Goal: Find specific page/section: Find specific page/section

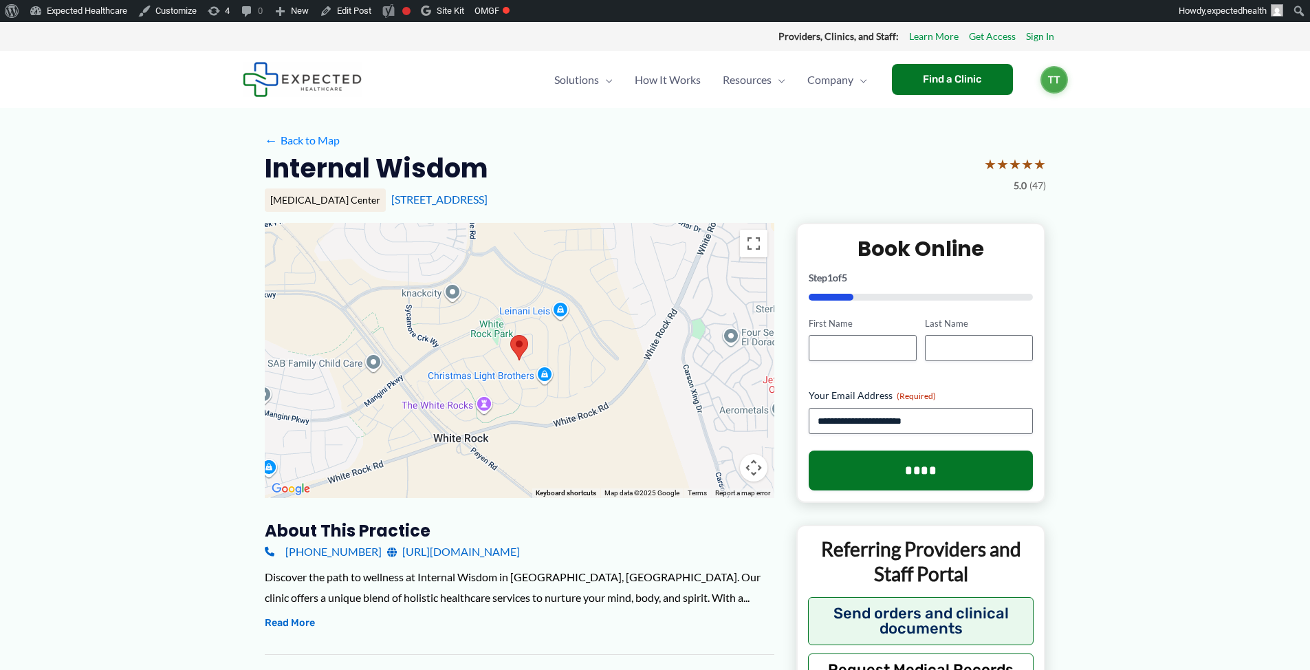
click at [434, 551] on link "http://www.internalwisdom.com/" at bounding box center [453, 551] width 133 height 21
click at [364, 12] on link "Edit Post" at bounding box center [345, 11] width 63 height 22
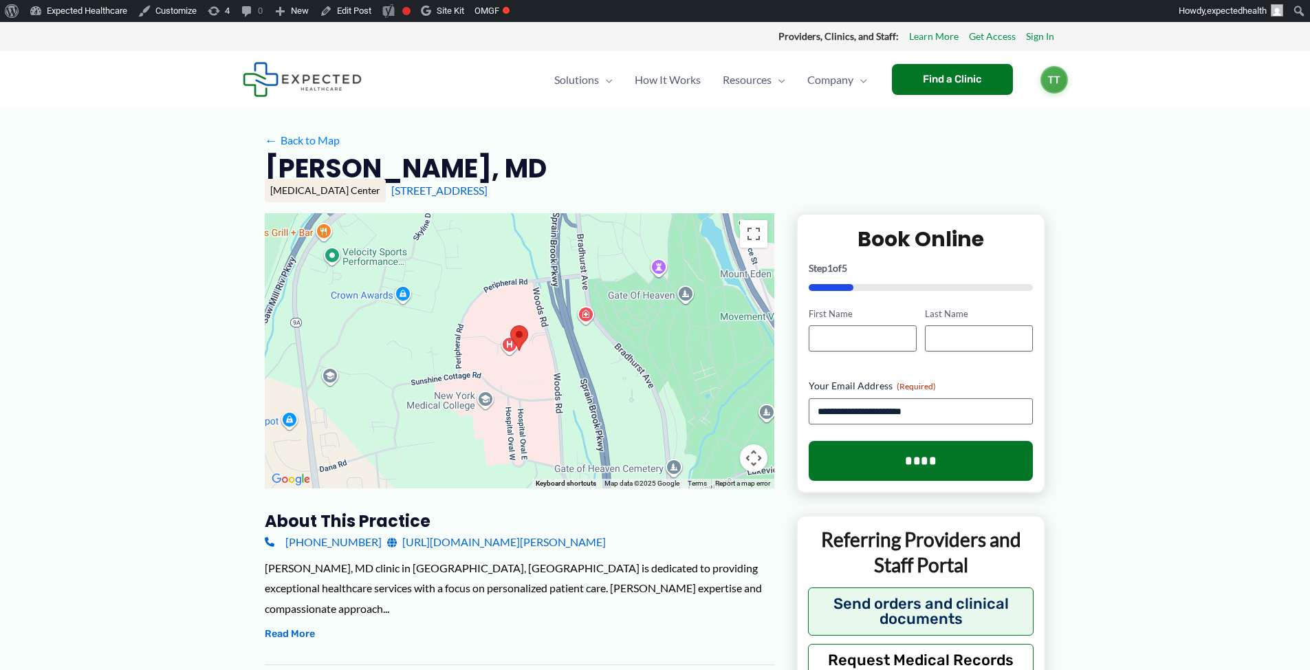
click at [511, 543] on link "https://providers.wmchealth.org/physicians/beth-schorr-lesnick-1720013139" at bounding box center [496, 541] width 219 height 21
click at [375, 11] on link "Edit Post" at bounding box center [345, 11] width 63 height 22
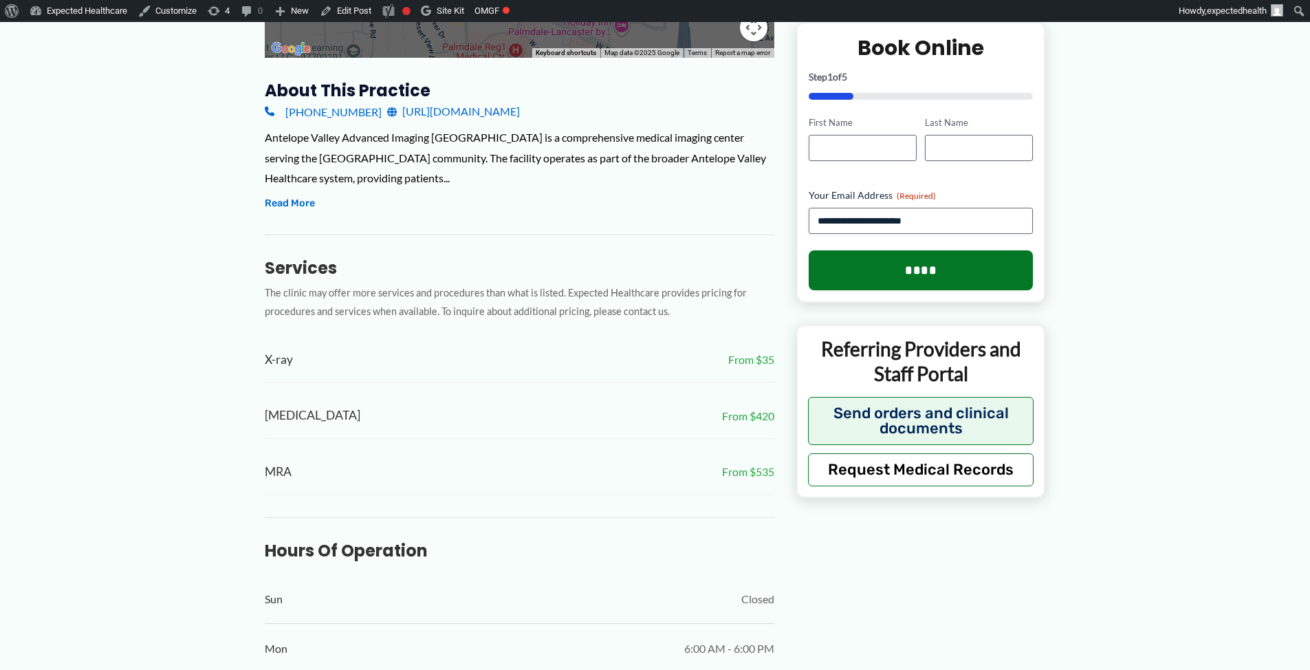
scroll to position [465, 0]
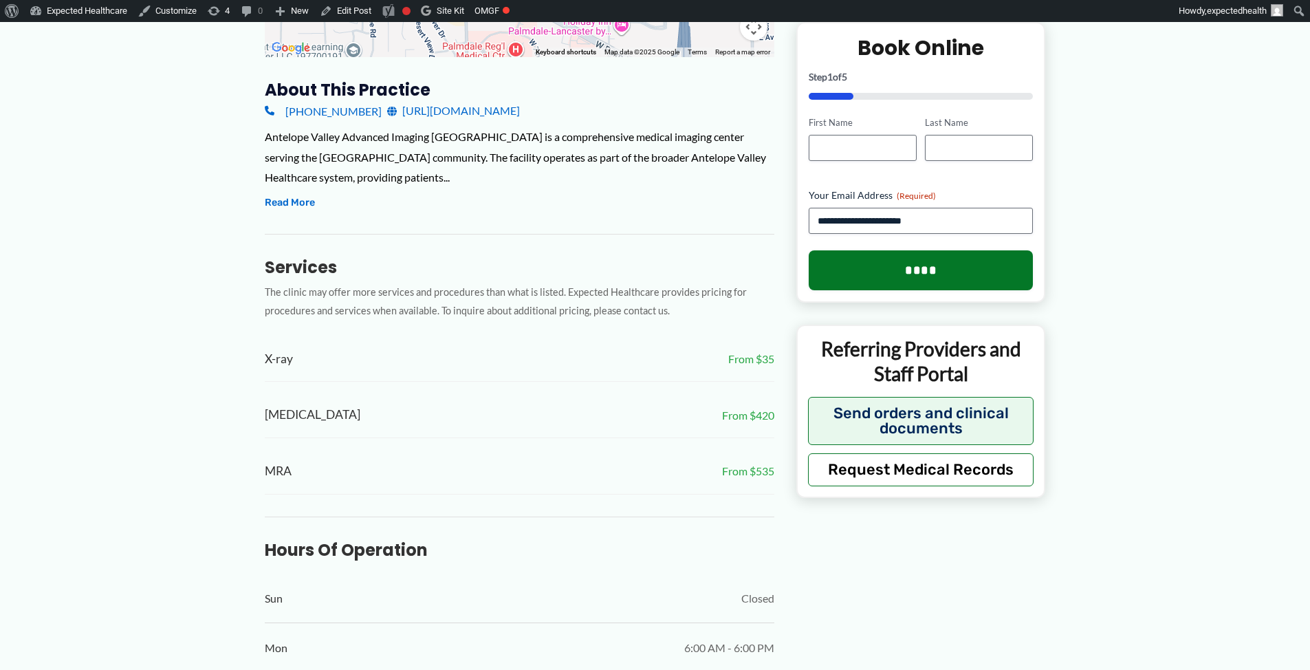
click at [697, 310] on div "Services The clinic may offer more services and procedures than what is listed.…" at bounding box center [519, 364] width 509 height 261
